Goal: Use online tool/utility: Utilize a website feature to perform a specific function

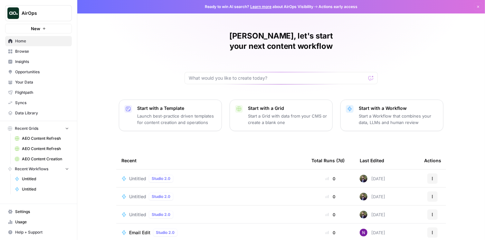
click at [129, 176] on span "Untitled" at bounding box center [137, 179] width 17 height 6
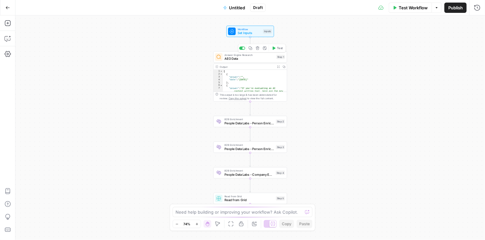
click at [232, 61] on span "AEO Data" at bounding box center [249, 58] width 50 height 5
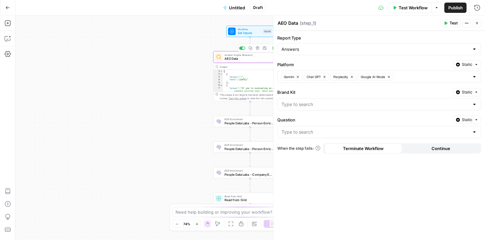
type input "AirOps"
type input "What features should I look for in an AI content writing tool?"
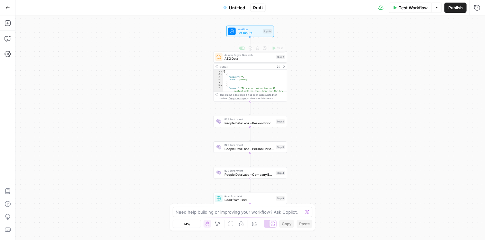
click at [239, 59] on span "AEO Data" at bounding box center [249, 58] width 50 height 5
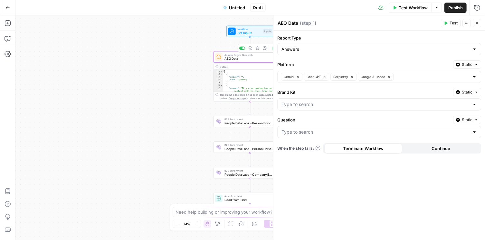
type input "AirOps"
type input "What features should I look for in an AI content writing tool?"
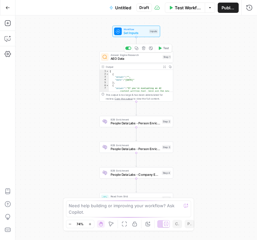
click at [131, 59] on span "AEO Data" at bounding box center [135, 58] width 50 height 5
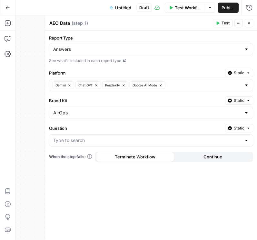
type input "AirOps"
type input "What features should I look for in an AI content writing tool?"
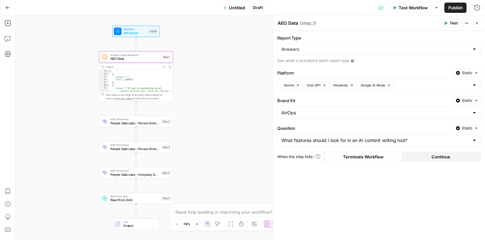
click at [256, 60] on icon at bounding box center [353, 61] width 4 height 4
click at [256, 127] on span "Static" at bounding box center [467, 129] width 11 height 6
click at [256, 156] on span "Liquid" at bounding box center [455, 156] width 36 height 6
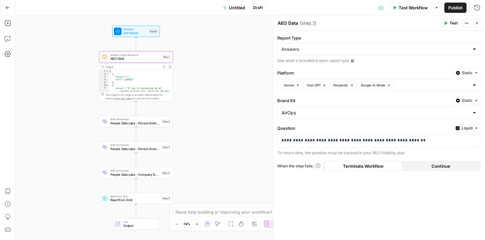
click at [256, 21] on span "Test" at bounding box center [453, 23] width 8 height 6
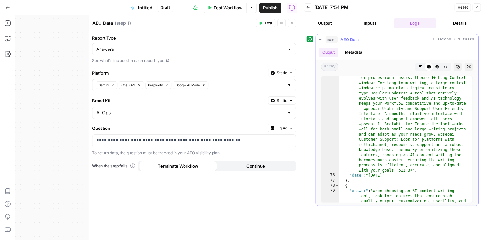
scroll to position [6941, 0]
click at [256, 128] on icon "button" at bounding box center [291, 128] width 2 height 1
click at [256, 143] on span "Static" at bounding box center [267, 141] width 41 height 6
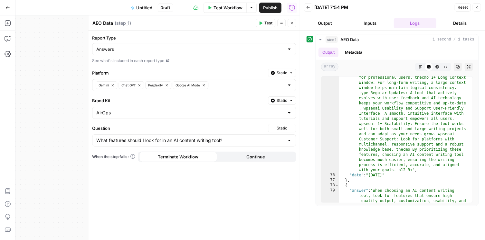
click at [256, 126] on span "Static" at bounding box center [282, 129] width 11 height 6
click at [229, 127] on label "Question" at bounding box center [178, 128] width 173 height 6
click at [229, 137] on input "What features should I look for in an AI content writing tool?" at bounding box center [190, 140] width 188 height 6
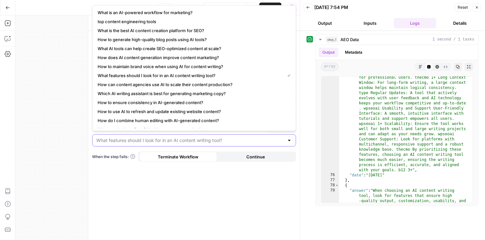
click at [233, 141] on input "Question" at bounding box center [190, 140] width 188 height 6
click at [192, 108] on button "How to use AI to refresh and update existing website content?" at bounding box center [194, 111] width 198 height 9
type input "How to use AI to refresh and update existing website content?"
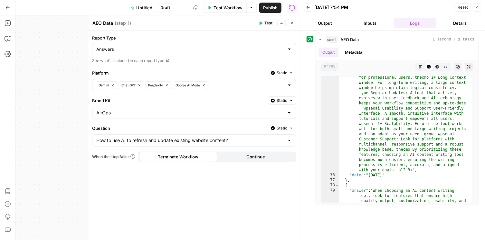
click at [256, 25] on icon "button" at bounding box center [261, 23] width 4 height 4
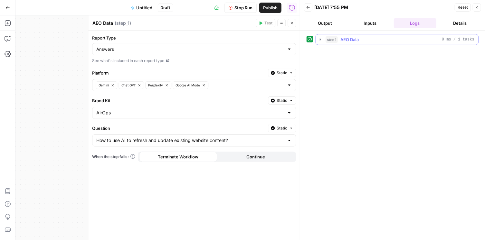
click at [256, 37] on span "step_1" at bounding box center [331, 39] width 12 height 6
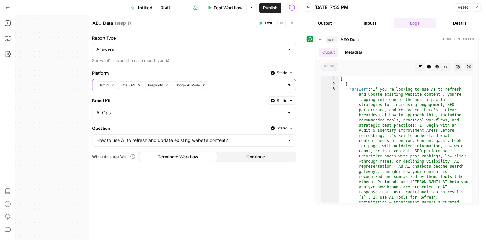
click at [141, 84] on icon "button" at bounding box center [139, 86] width 4 height 4
click at [142, 85] on button "Perplexity" at bounding box center [131, 85] width 26 height 8
click at [151, 85] on icon "button" at bounding box center [150, 86] width 4 height 4
click at [256, 49] on div at bounding box center [289, 49] width 5 height 6
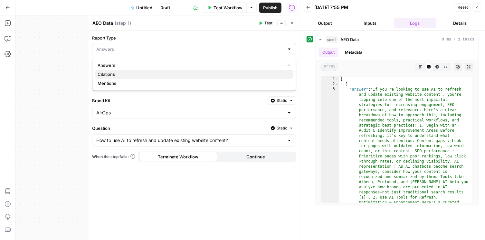
click at [208, 75] on span "Citations" at bounding box center [193, 74] width 190 height 6
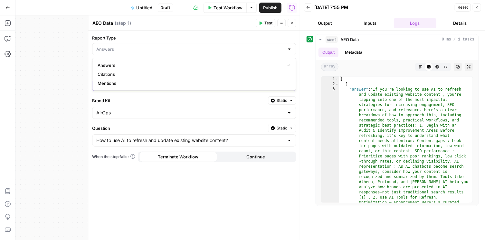
type input "Citations"
click at [256, 23] on span "Test" at bounding box center [268, 23] width 8 height 6
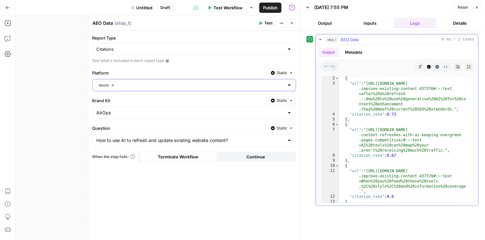
scroll to position [6, 0]
click at [251, 52] on input "Report Type" at bounding box center [190, 49] width 188 height 6
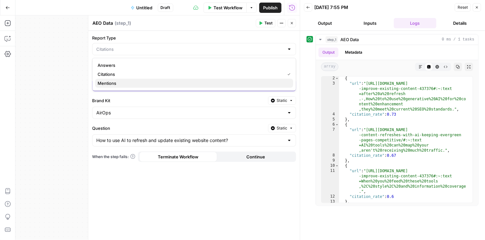
click at [196, 80] on span "Mentions" at bounding box center [193, 83] width 190 height 6
type input "Mentions"
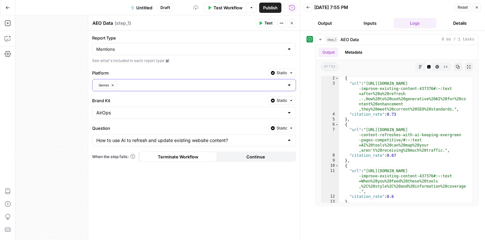
click at [256, 25] on span "Test" at bounding box center [268, 23] width 8 height 6
